Goal: Transaction & Acquisition: Purchase product/service

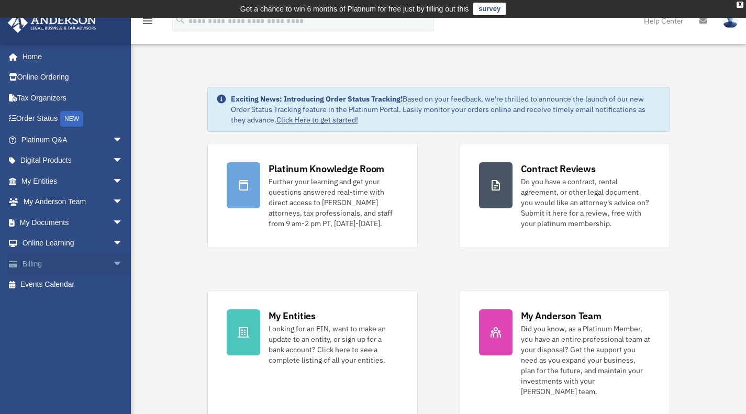
click at [113, 262] on span "arrow_drop_down" at bounding box center [123, 263] width 21 height 21
click at [75, 285] on link "$ Open Invoices" at bounding box center [77, 284] width 124 height 21
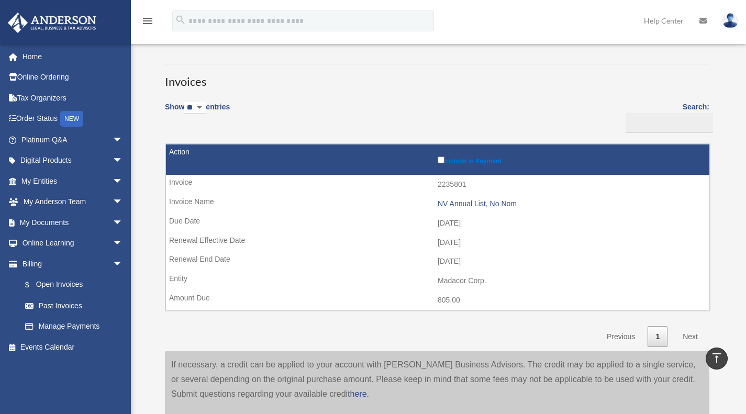
scroll to position [55, 0]
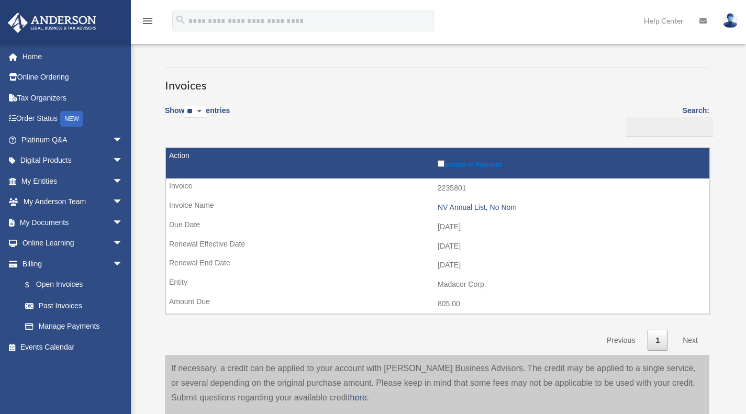
click at [693, 336] on link "Next" at bounding box center [690, 340] width 31 height 21
click at [692, 343] on link "Next" at bounding box center [690, 340] width 31 height 21
click at [693, 339] on link "Next" at bounding box center [690, 340] width 31 height 21
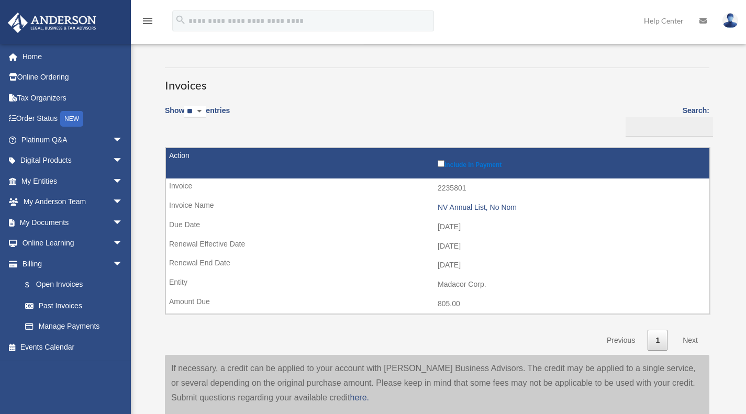
click at [693, 339] on link "Next" at bounding box center [690, 340] width 31 height 21
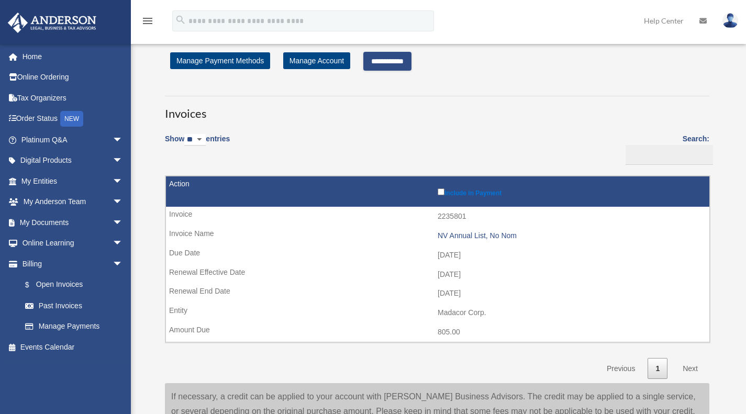
scroll to position [0, 0]
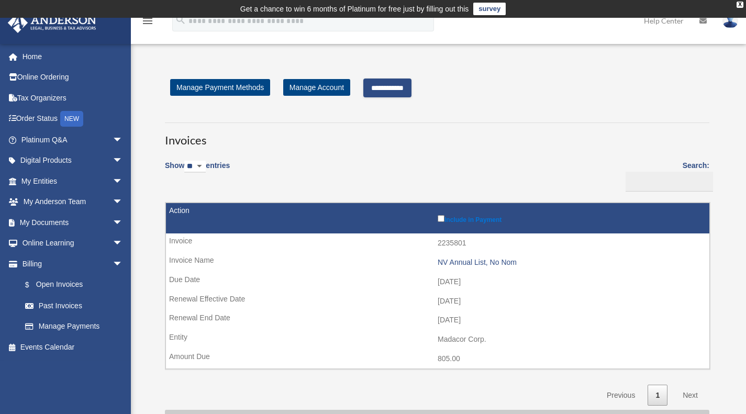
click at [402, 95] on input "**********" at bounding box center [387, 87] width 48 height 19
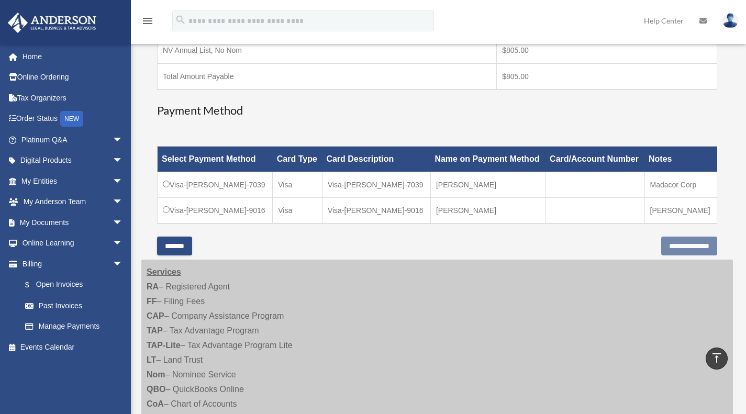
scroll to position [220, 0]
click at [676, 252] on input "**********" at bounding box center [689, 246] width 56 height 19
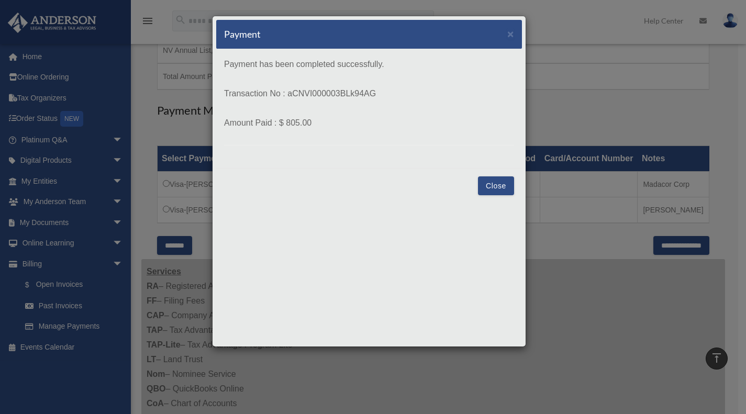
click at [501, 180] on button "Close" at bounding box center [496, 185] width 36 height 19
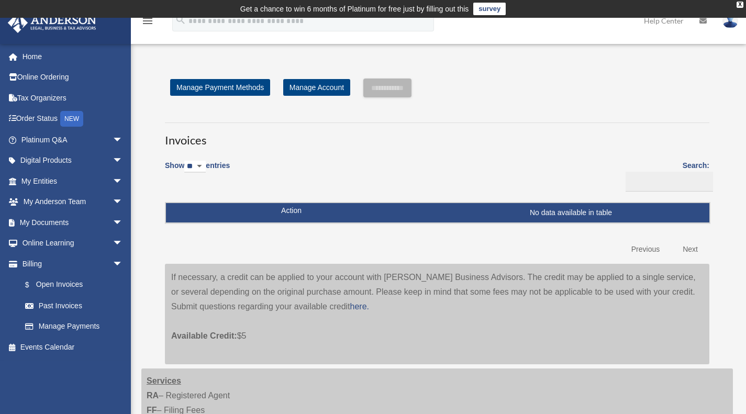
click at [733, 26] on img at bounding box center [730, 20] width 16 height 15
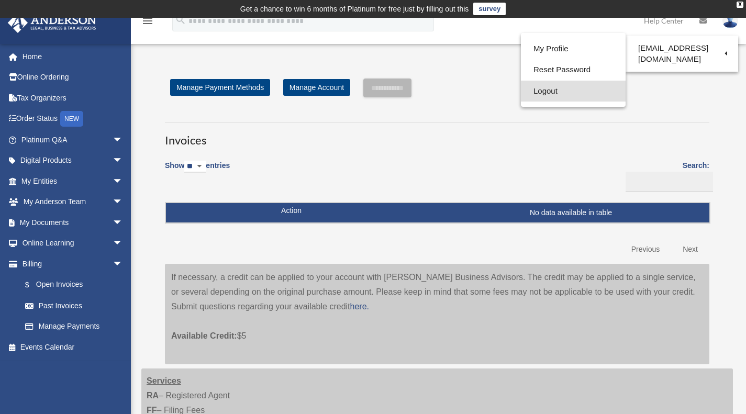
click at [560, 94] on link "Logout" at bounding box center [573, 91] width 105 height 21
